Goal: Find specific page/section: Find specific page/section

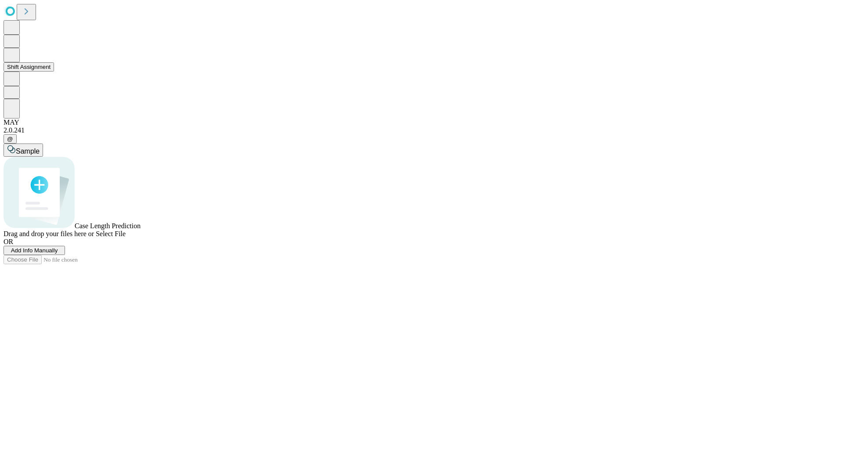
click at [54, 72] on button "Shift Assignment" at bounding box center [29, 66] width 51 height 9
